Goal: Task Accomplishment & Management: Use online tool/utility

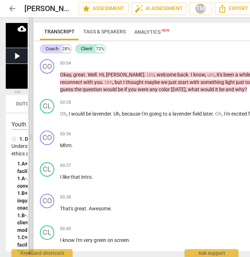
drag, startPoint x: 161, startPoint y: 137, endPoint x: 29, endPoint y: 128, distance: 131.4
click at [29, 128] on span at bounding box center [31, 137] width 4 height 240
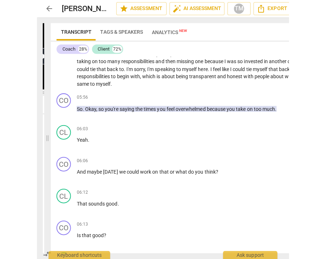
scroll to position [811, 0]
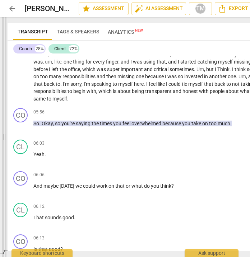
drag, startPoint x: 30, startPoint y: 141, endPoint x: 4, endPoint y: 139, distance: 26.6
click at [4, 139] on span at bounding box center [4, 137] width 4 height 240
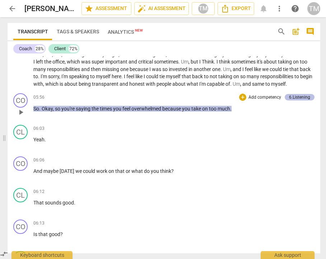
click at [302, 101] on div "6.Listening" at bounding box center [299, 97] width 21 height 6
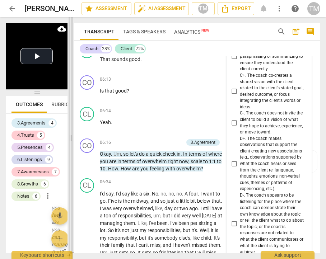
scroll to position [1251, 0]
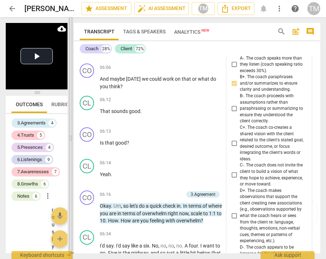
drag, startPoint x: 183, startPoint y: 135, endPoint x: 70, endPoint y: 129, distance: 113.3
click at [70, 129] on span at bounding box center [71, 138] width 4 height 242
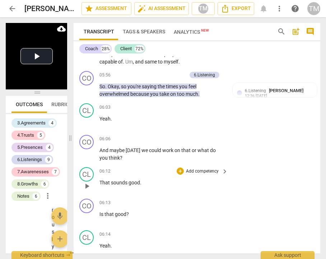
scroll to position [1143, 0]
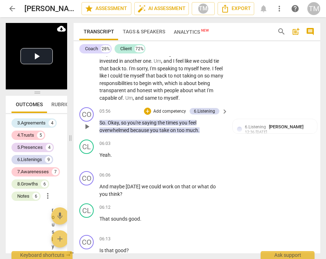
click at [167, 115] on p "Add competency" at bounding box center [170, 111] width 34 height 6
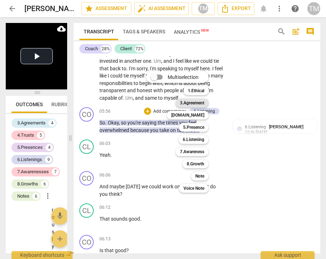
click at [193, 104] on b "3.Agreement" at bounding box center [192, 103] width 24 height 9
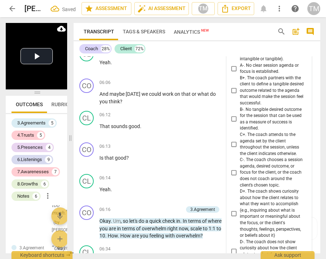
scroll to position [1242, 0]
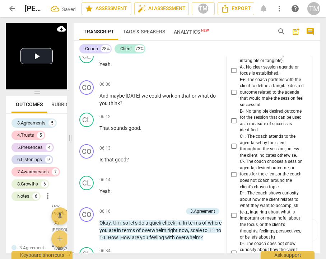
click at [231, 97] on input "B+. The coach partners with the client to define a tangible desired outcome rel…" at bounding box center [233, 92] width 11 height 9
checkbox input "true"
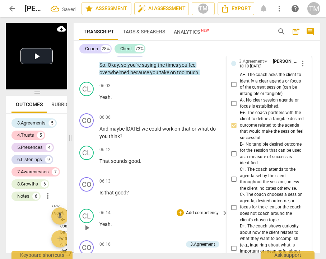
scroll to position [1206, 0]
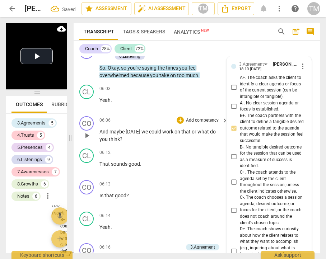
click at [198, 124] on p "Add competency" at bounding box center [202, 120] width 34 height 6
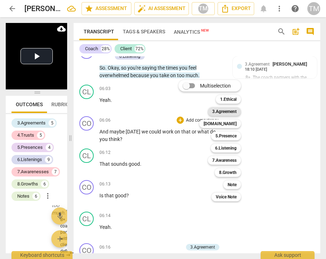
click at [236, 111] on b "3.Agreement" at bounding box center [224, 111] width 24 height 9
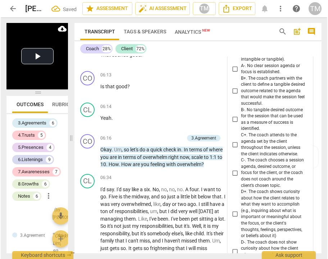
scroll to position [1314, 0]
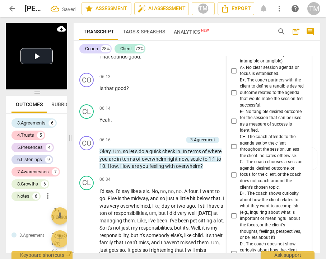
click at [235, 97] on input "B+. The coach partners with the client to define a tangible desired outcome rel…" at bounding box center [233, 93] width 11 height 9
checkbox input "true"
click at [75, 153] on div "CO play_arrow pause 06:16 + Add competency 3.Agreement keyboard_arrow_right Oka…" at bounding box center [197, 153] width 247 height 40
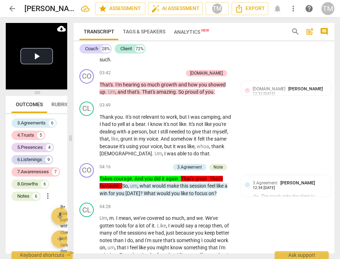
scroll to position [790, 0]
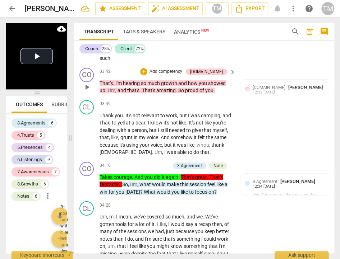
click at [216, 97] on div "CO play_arrow pause 03:42 + Add competency [DOMAIN_NAME] keyboard_arrow_right T…" at bounding box center [204, 81] width 260 height 32
drag, startPoint x: 216, startPoint y: 97, endPoint x: 142, endPoint y: 97, distance: 73.6
click at [142, 94] on p "That's . I'm hearing so much growth and how you showed up . Um , and that's . T…" at bounding box center [166, 87] width 133 height 15
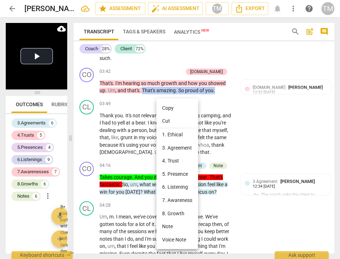
click at [166, 112] on li "Copy" at bounding box center [177, 108] width 42 height 13
copy p "That's amazing . So proud of you ."
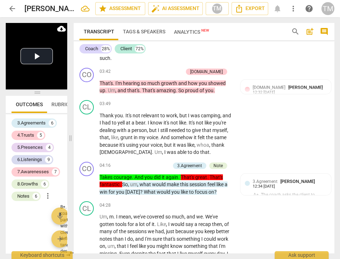
drag, startPoint x: 121, startPoint y: 195, endPoint x: 122, endPoint y: 191, distance: 4.7
click at [121, 195] on span "you" at bounding box center [120, 192] width 9 height 6
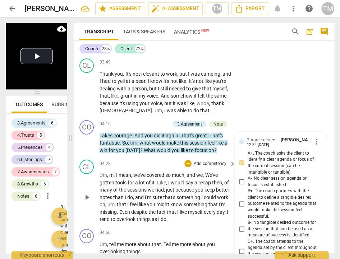
scroll to position [819, 0]
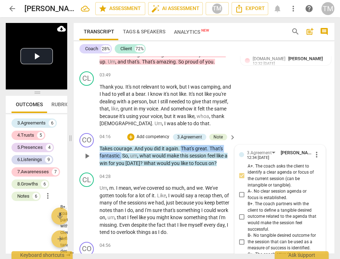
drag, startPoint x: 120, startPoint y: 161, endPoint x: 180, endPoint y: 153, distance: 60.5
click at [180, 153] on p "Takes courage . And you did it again . That's great . That's fantastic . So , u…" at bounding box center [166, 156] width 133 height 22
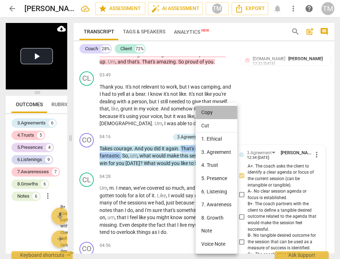
click at [209, 117] on li "Copy" at bounding box center [216, 112] width 42 height 13
copy p "That's great . That's fantastic ."
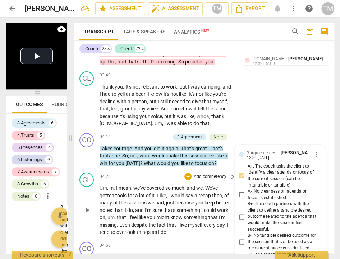
click at [191, 191] on span "and" at bounding box center [191, 188] width 10 height 6
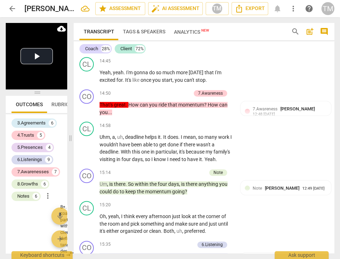
scroll to position [2723, 0]
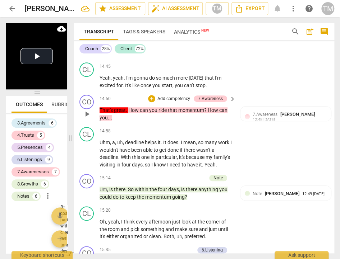
click at [130, 121] on p "That's great . How can you ride that momentum ? How can you . . ." at bounding box center [166, 114] width 133 height 15
drag, startPoint x: 127, startPoint y: 142, endPoint x: 100, endPoint y: 142, distance: 26.9
click at [100, 121] on p "That's great . How can you ride that momentum ? How can you . . ." at bounding box center [166, 114] width 133 height 15
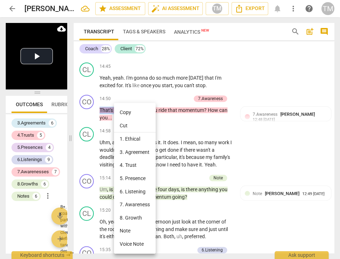
click at [122, 115] on li "Copy" at bounding box center [135, 112] width 42 height 13
copy p "That's great ."
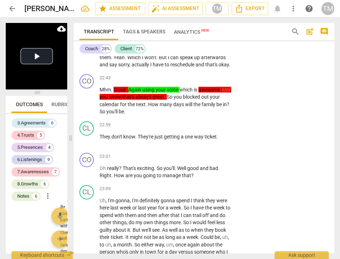
scroll to position [4088, 0]
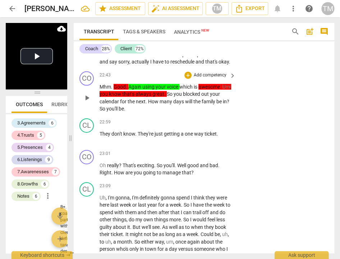
click at [168, 105] on span "many" at bounding box center [167, 102] width 14 height 6
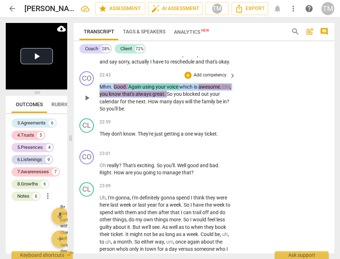
drag, startPoint x: 175, startPoint y: 145, endPoint x: 99, endPoint y: 138, distance: 76.5
click at [100, 113] on p "Mhm . Good . Again using your voice which is awesome . Um , you know that's alw…" at bounding box center [166, 97] width 133 height 29
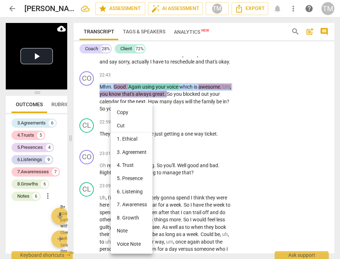
click at [122, 116] on li "Copy" at bounding box center [132, 112] width 42 height 13
copy p "Mhm . Good . Again using your voice which is awesome . Um , you know that's alw…"
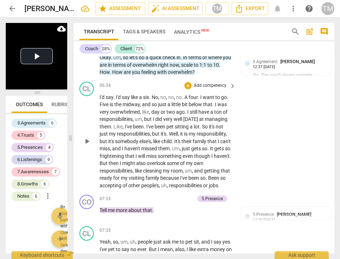
scroll to position [1430, 0]
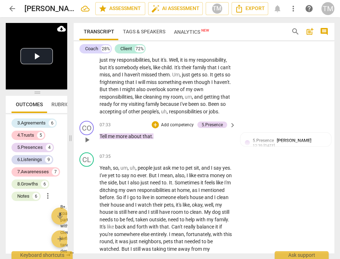
click at [155, 147] on div "07:33 + Add competency 5.Presence keyboard_arrow_right Tell me more about that ." at bounding box center [168, 134] width 137 height 26
drag, startPoint x: 157, startPoint y: 156, endPoint x: 101, endPoint y: 157, distance: 56.1
click at [101, 140] on p "Tell me more about that ." at bounding box center [166, 137] width 133 height 8
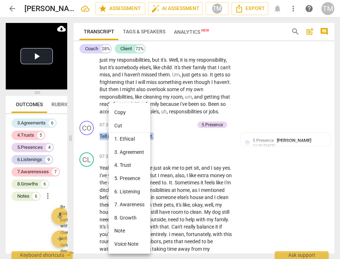
click at [122, 118] on li "Copy" at bounding box center [129, 112] width 42 height 13
copy p "Tell me more about that ."
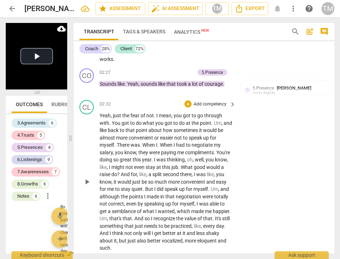
scroll to position [604, 0]
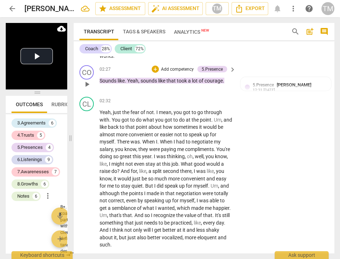
click at [202, 85] on p "Sounds like . Yeah , sounds like that took a lot of courage ." at bounding box center [166, 81] width 133 height 8
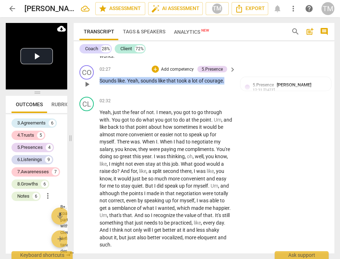
drag, startPoint x: 225, startPoint y: 85, endPoint x: 100, endPoint y: 86, distance: 124.7
click at [100, 85] on p "Sounds like . Yeah , sounds like that took a lot of courage ." at bounding box center [166, 81] width 133 height 8
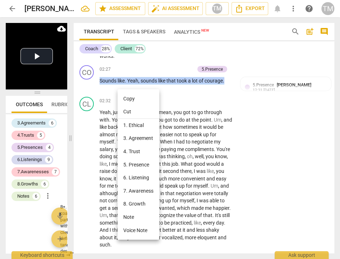
click at [127, 99] on li "Copy" at bounding box center [138, 98] width 42 height 13
copy p "Sounds like . Yeah , sounds like that took a lot of courage ."
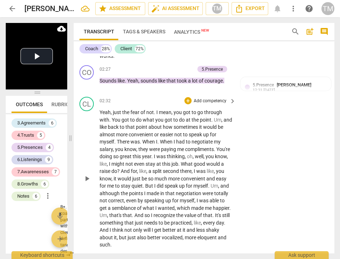
drag, startPoint x: 213, startPoint y: 162, endPoint x: 217, endPoint y: 162, distance: 4.0
click at [213, 160] on span "you" at bounding box center [209, 157] width 9 height 6
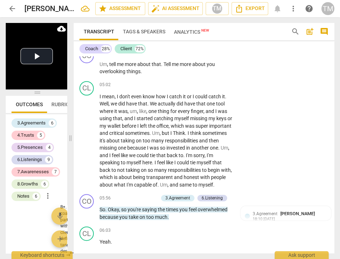
scroll to position [1071, 0]
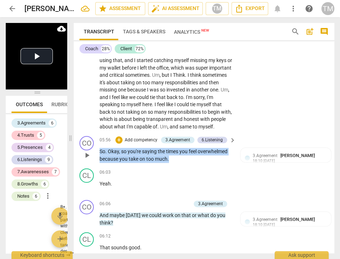
drag, startPoint x: 170, startPoint y: 171, endPoint x: 99, endPoint y: 161, distance: 71.7
click at [99, 161] on div "CO play_arrow pause 05:56 + Add competency 3.Agreement 6.Listening keyboard_arr…" at bounding box center [204, 149] width 260 height 32
click at [158, 162] on span "much" at bounding box center [161, 159] width 13 height 6
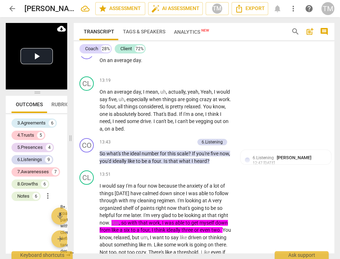
scroll to position [2478, 0]
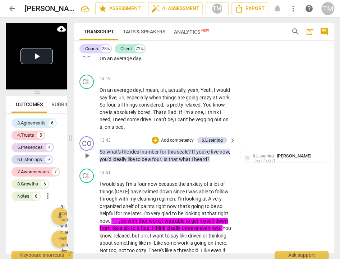
click at [214, 166] on div "CO play_arrow pause 13:43 + Add competency 6.Listening keyboard_arrow_right So …" at bounding box center [204, 150] width 260 height 32
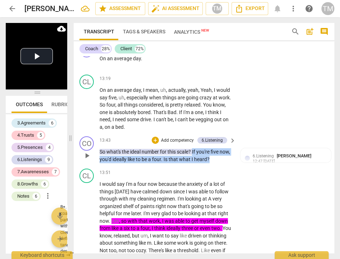
drag, startPoint x: 221, startPoint y: 193, endPoint x: 193, endPoint y: 182, distance: 30.4
click at [193, 163] on p "So what's the ideal number for this scale ? If you're five now , you'd ideally …" at bounding box center [166, 155] width 133 height 15
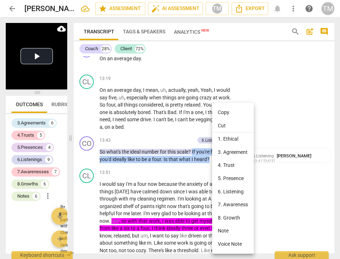
click at [226, 116] on li "Copy" at bounding box center [233, 112] width 42 height 13
copy p "If you're five now , you'd ideally like to be a four . Is that what I heard ?"
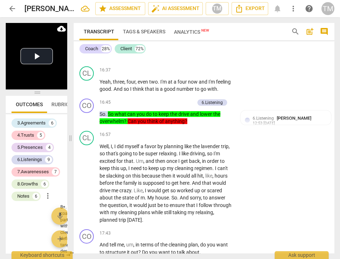
scroll to position [3161, 0]
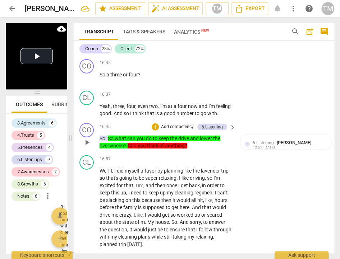
click at [198, 150] on p "So . So what can you do to keep the drive and lower the overwhelm ? Can you thi…" at bounding box center [166, 142] width 133 height 15
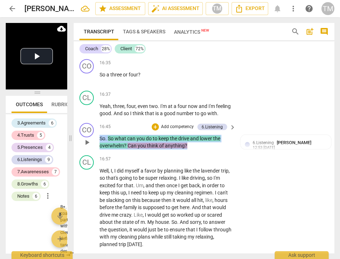
drag, startPoint x: 190, startPoint y: 190, endPoint x: 98, endPoint y: 184, distance: 92.5
click at [98, 153] on div "CO play_arrow pause 16:45 + Add competency 6.Listening keyboard_arrow_right So …" at bounding box center [204, 136] width 260 height 32
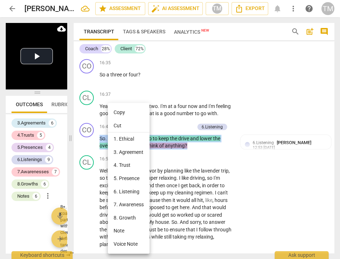
click at [123, 115] on li "Copy" at bounding box center [129, 112] width 42 height 13
copy p "So . So what can you do to keep the drive and lower the overwhelm ? Can you thi…"
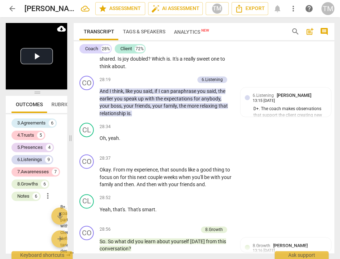
scroll to position [5352, 0]
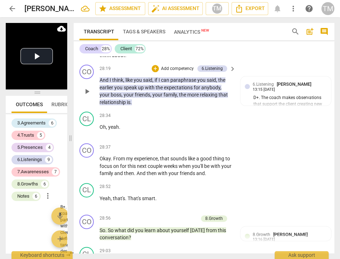
click at [145, 106] on p "And I think , like you said , if I can paraphrase you said , the earlier you sp…" at bounding box center [166, 91] width 133 height 29
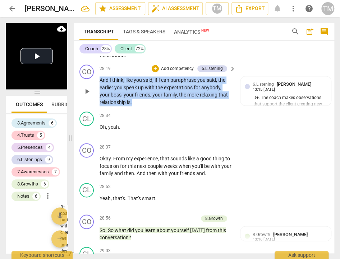
drag, startPoint x: 134, startPoint y: 157, endPoint x: 103, endPoint y: 135, distance: 38.3
click at [98, 109] on div "CO play_arrow pause 28:19 + Add competency 6.Listening keyboard_arrow_right And…" at bounding box center [204, 85] width 260 height 47
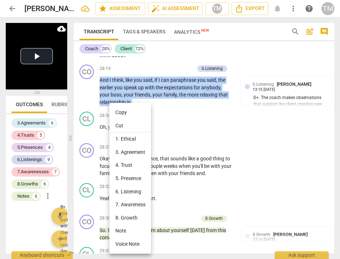
click at [126, 114] on li "Copy" at bounding box center [130, 112] width 42 height 13
copy p "And I think , like you said , if I can paraphrase you said , the earlier you sp…"
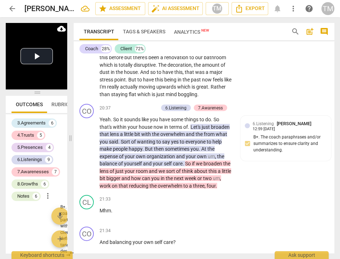
scroll to position [3772, 0]
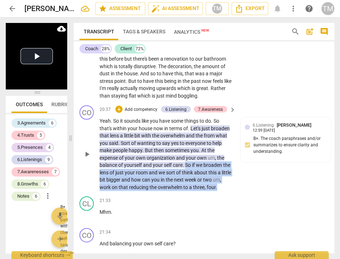
drag, startPoint x: 226, startPoint y: 231, endPoint x: 186, endPoint y: 212, distance: 44.3
click at [186, 191] on p "Yeah . So it sounds like you have some things to do . So that's within your hou…" at bounding box center [166, 154] width 133 height 74
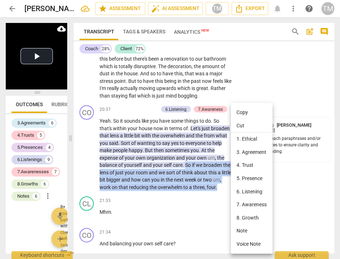
click at [247, 114] on li "Copy" at bounding box center [252, 112] width 42 height 13
copy p "So if we broaden the lens of just your room and we sort of think about this a l…"
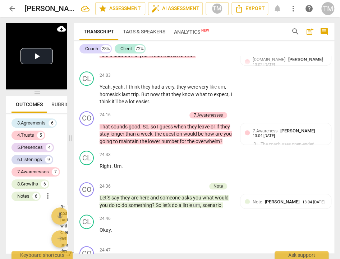
scroll to position [4418, 0]
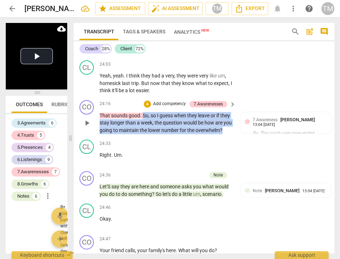
drag, startPoint x: 122, startPoint y: 186, endPoint x: 142, endPoint y: 167, distance: 28.2
click at [142, 134] on p "That sounds good . So , so I guess when they leave or if they stay longer than …" at bounding box center [166, 123] width 133 height 22
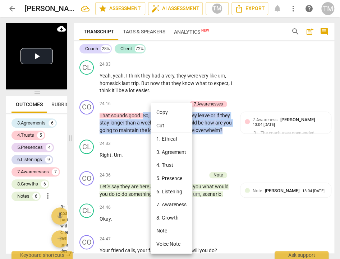
click at [162, 116] on li "Copy" at bounding box center [172, 112] width 42 height 13
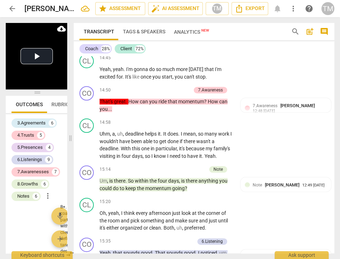
scroll to position [2730, 0]
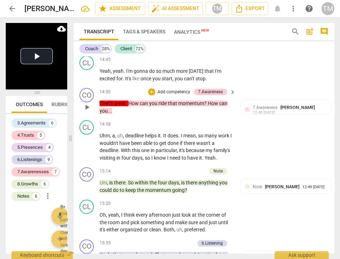
click at [121, 117] on div "CO play_arrow pause 14:50 + Add competency 7.Awareness keyboard_arrow_right Tha…" at bounding box center [204, 101] width 260 height 32
click at [207, 106] on span "?" at bounding box center [206, 104] width 4 height 6
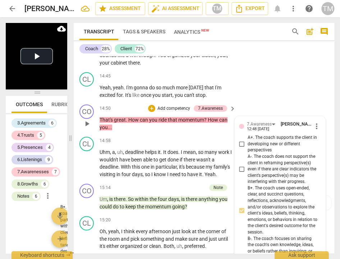
scroll to position [2708, 0]
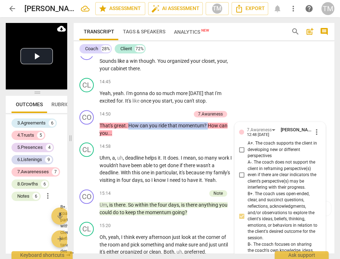
drag, startPoint x: 207, startPoint y: 156, endPoint x: 128, endPoint y: 158, distance: 79.1
click at [128, 137] on p "That's great . How can you ride that momentum ? How can you . . ." at bounding box center [166, 129] width 133 height 15
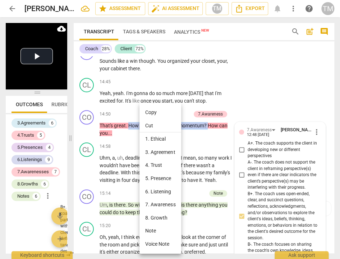
click at [147, 116] on li "Copy" at bounding box center [160, 112] width 42 height 13
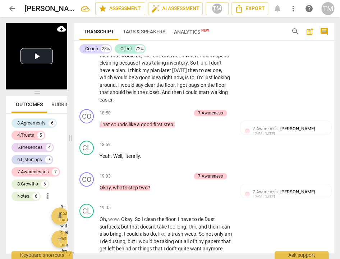
scroll to position [3460, 0]
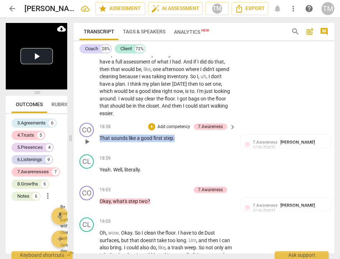
drag, startPoint x: 181, startPoint y: 184, endPoint x: 99, endPoint y: 186, distance: 81.9
click at [100, 142] on p "That sounds like a good first step ." at bounding box center [166, 139] width 133 height 8
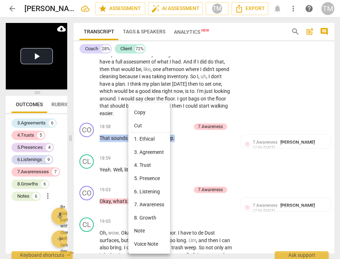
click at [141, 114] on li "Copy" at bounding box center [149, 112] width 42 height 13
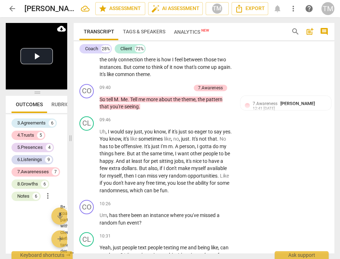
scroll to position [1771, 0]
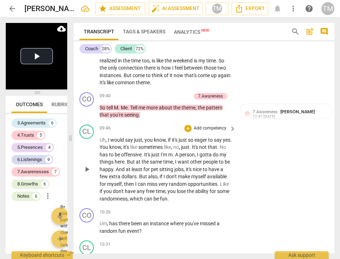
click at [145, 148] on div "CL play_arrow pause 09:46 + Add competency keyboard_arrow_right Uh , I would sa…" at bounding box center [204, 164] width 260 height 84
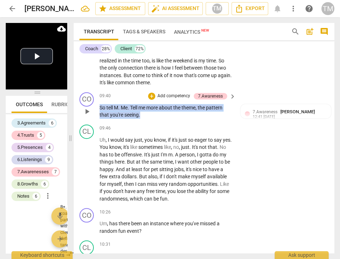
drag, startPoint x: 144, startPoint y: 142, endPoint x: 100, endPoint y: 133, distance: 45.5
click at [100, 119] on p "So tell M . Me . Tell me more about the theme , the pattern that you're seeing ." at bounding box center [166, 111] width 133 height 15
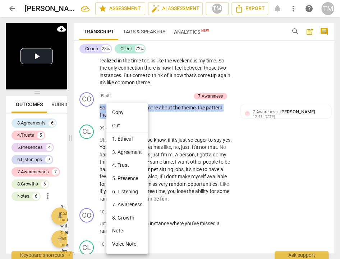
click at [116, 111] on li "Copy" at bounding box center [127, 112] width 42 height 13
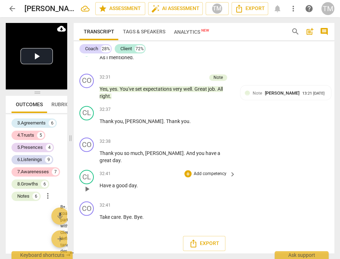
scroll to position [6288, 0]
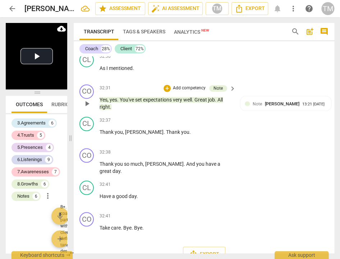
click at [123, 114] on div "CO play_arrow pause 32:31 + Add competency Note keyboard_arrow_right Yes , yes …" at bounding box center [204, 98] width 260 height 32
click at [115, 111] on p "Yes , yes . You've set expectations very well . Great job . All right ." at bounding box center [166, 103] width 133 height 15
drag, startPoint x: 196, startPoint y: 160, endPoint x: 99, endPoint y: 160, distance: 96.6
click at [100, 111] on p "Yes , yes . You've set expectations very well . Great job . All right ." at bounding box center [166, 103] width 133 height 15
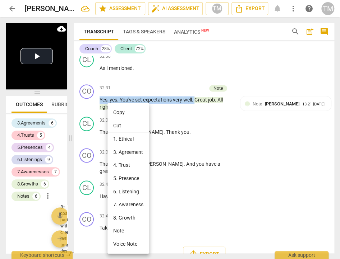
click at [121, 117] on li "Copy" at bounding box center [128, 112] width 42 height 13
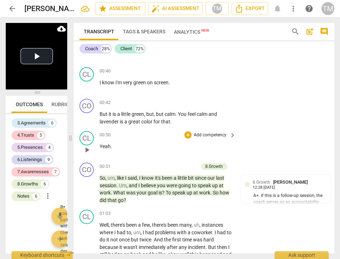
scroll to position [216, 0]
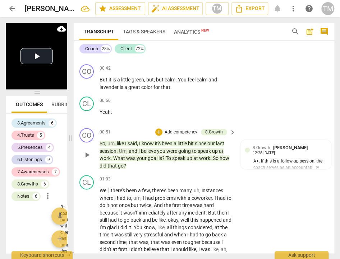
click at [150, 164] on p "So , um , like I said , I know it's been a little bit since our last session . …" at bounding box center [166, 154] width 133 height 29
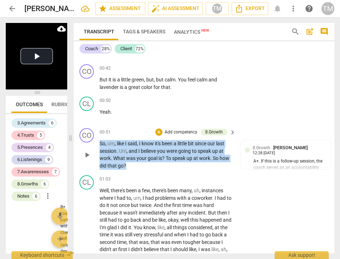
drag, startPoint x: 128, startPoint y: 163, endPoint x: 101, endPoint y: 142, distance: 35.0
click at [101, 142] on p "So , um , like I said , I know it's been a little bit since our last session . …" at bounding box center [166, 154] width 133 height 29
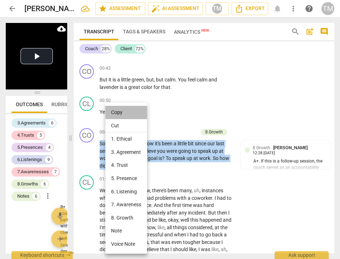
click at [117, 114] on li "Copy" at bounding box center [126, 112] width 42 height 13
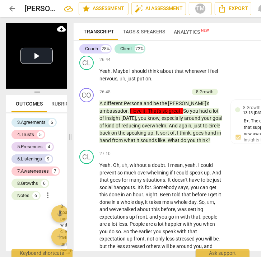
scroll to position [5295, 0]
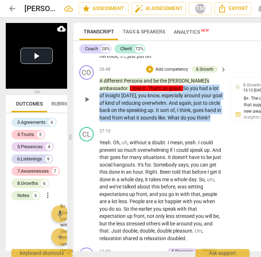
drag, startPoint x: 200, startPoint y: 165, endPoint x: 141, endPoint y: 135, distance: 66.4
click at [141, 121] on p "A different Persona and be the Eli's ambassador . I love it . That's so great .…" at bounding box center [162, 99] width 124 height 44
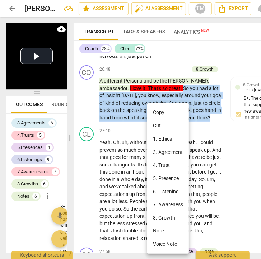
click at [158, 115] on li "Copy" at bounding box center [168, 112] width 42 height 13
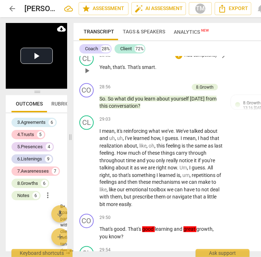
scroll to position [5798, 0]
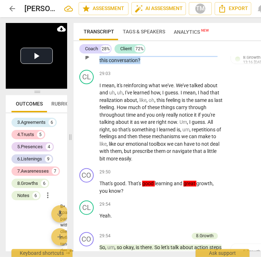
drag, startPoint x: 142, startPoint y: 105, endPoint x: 100, endPoint y: 99, distance: 41.8
click at [100, 64] on p "So . So what did you learn about yourself [DATE] from this conversation ?" at bounding box center [162, 57] width 124 height 15
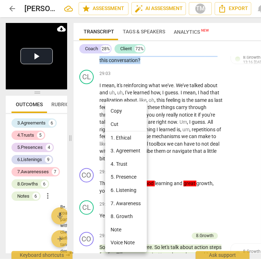
click at [114, 115] on li "Copy" at bounding box center [126, 111] width 42 height 13
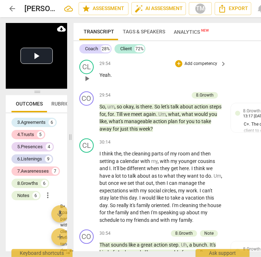
scroll to position [5941, 0]
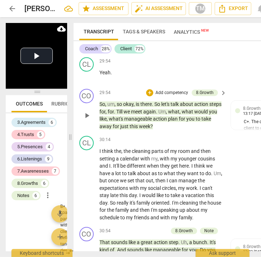
click at [157, 130] on p "So , um , so okay , is there . So let's talk about action steps for , for . Til…" at bounding box center [162, 115] width 124 height 29
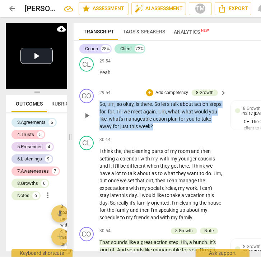
drag, startPoint x: 156, startPoint y: 171, endPoint x: 97, endPoint y: 150, distance: 62.3
click at [97, 133] on div "CO play_arrow pause 29:54 + Add competency 8.Growth keyboard_arrow_right So , u…" at bounding box center [196, 109] width 244 height 47
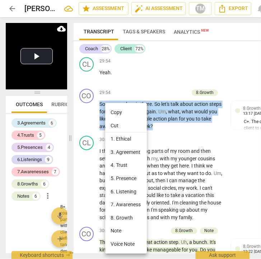
click at [118, 115] on li "Copy" at bounding box center [126, 112] width 42 height 13
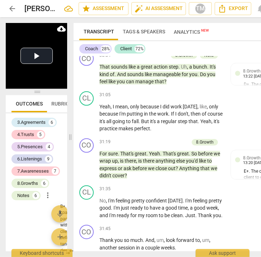
scroll to position [6121, 0]
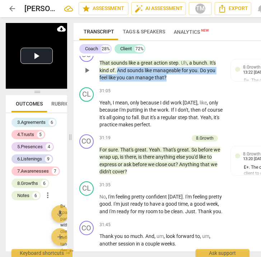
drag, startPoint x: 168, startPoint y: 122, endPoint x: 117, endPoint y: 115, distance: 51.2
click at [117, 82] on p "That sounds like a great action step . Uh , a bunch . It's kind of . And sounds…" at bounding box center [162, 70] width 124 height 22
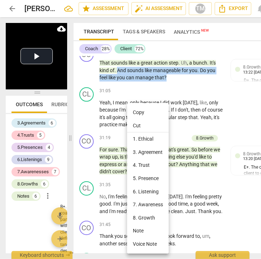
click at [139, 110] on li "Copy" at bounding box center [148, 112] width 42 height 13
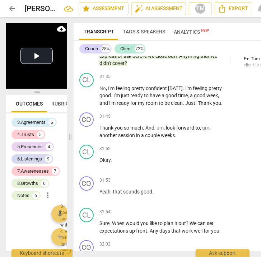
scroll to position [6229, 0]
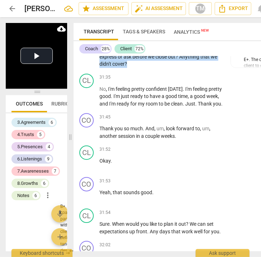
drag, startPoint x: 144, startPoint y: 110, endPoint x: 190, endPoint y: 87, distance: 52.1
click at [190, 68] on p "For sure . That's great . Yeah . That's great . So before we wrap up , is there…" at bounding box center [162, 52] width 124 height 29
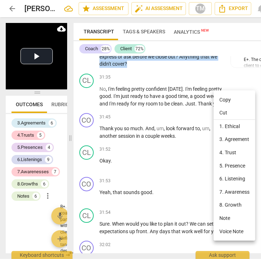
click at [227, 100] on li "Copy" at bounding box center [235, 99] width 42 height 13
